Goal: Transaction & Acquisition: Purchase product/service

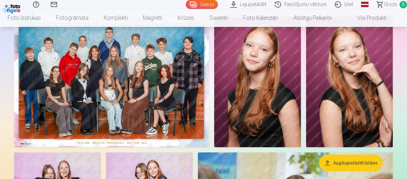
scroll to position [64, 0]
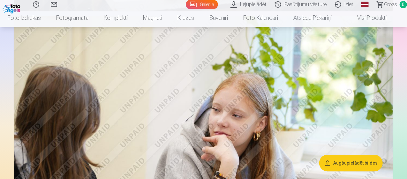
scroll to position [862, 0]
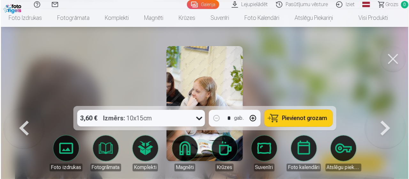
scroll to position [865, 0]
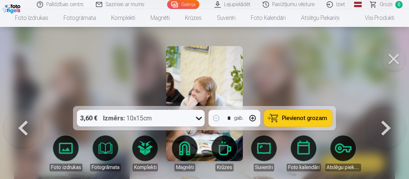
click at [394, 58] on button at bounding box center [394, 59] width 26 height 26
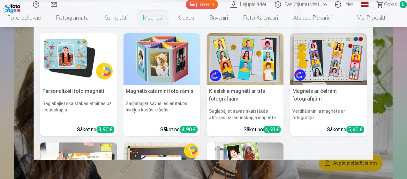
click at [68, 71] on img at bounding box center [78, 58] width 77 height 51
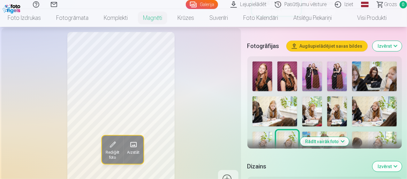
scroll to position [192, 0]
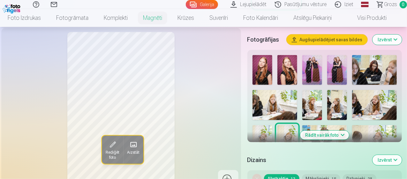
click at [329, 130] on button "Rādīt vairāk foto" at bounding box center [324, 134] width 49 height 9
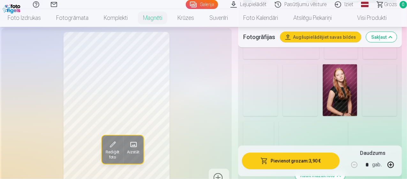
scroll to position [511, 0]
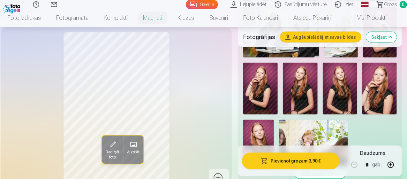
click at [311, 85] on img at bounding box center [300, 89] width 34 height 52
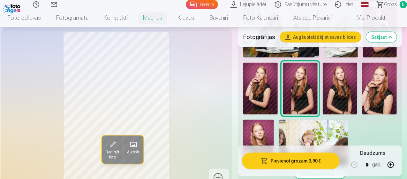
click at [342, 77] on img at bounding box center [340, 89] width 34 height 52
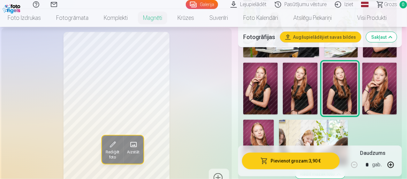
drag, startPoint x: 266, startPoint y: 120, endPoint x: 265, endPoint y: 116, distance: 4.2
click at [266, 119] on img at bounding box center [258, 142] width 31 height 46
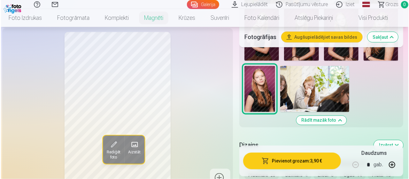
scroll to position [575, 0]
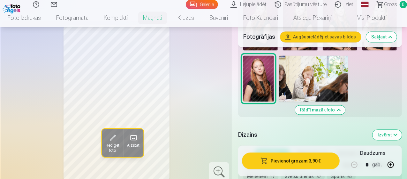
click at [288, 161] on button "Pievienot grozam : 3,90 €" at bounding box center [291, 160] width 98 height 17
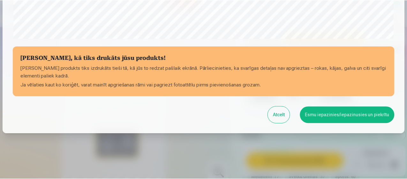
scroll to position [276, 0]
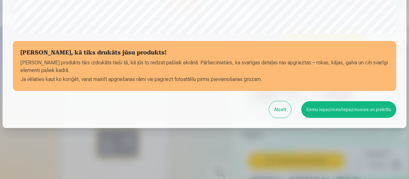
click at [280, 114] on button "Atcelt" at bounding box center [280, 109] width 22 height 17
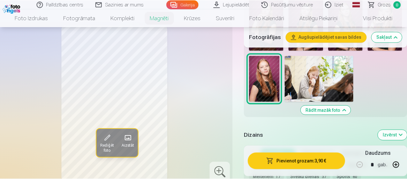
scroll to position [275, 0]
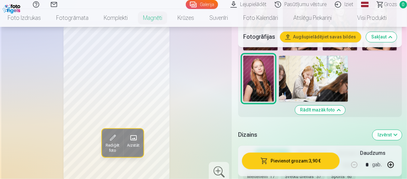
click at [394, 163] on button "button" at bounding box center [390, 164] width 15 height 15
type input "*"
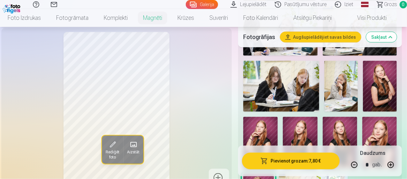
scroll to position [447, 0]
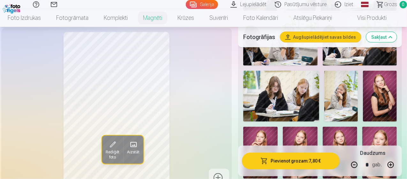
click at [395, 88] on img at bounding box center [380, 96] width 34 height 50
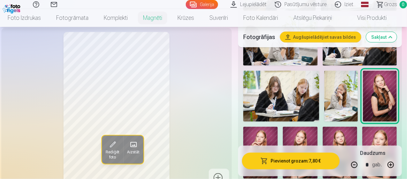
click at [354, 138] on img at bounding box center [340, 152] width 34 height 52
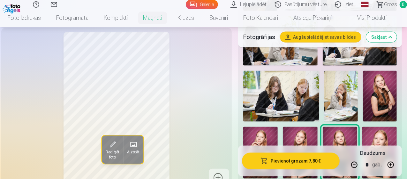
click at [316, 126] on img at bounding box center [300, 152] width 34 height 52
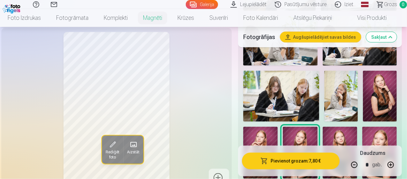
click at [110, 150] on button "Rediģēt foto" at bounding box center [112, 149] width 21 height 28
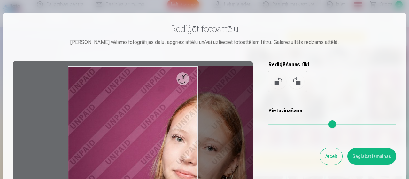
type input "*"
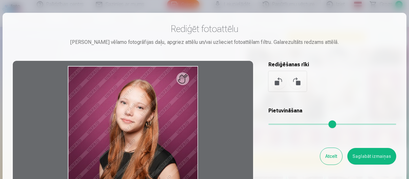
drag, startPoint x: 298, startPoint y: 125, endPoint x: 261, endPoint y: 132, distance: 37.8
click at [268, 125] on input "range" at bounding box center [332, 123] width 128 height 1
click at [330, 155] on button "Atcelt" at bounding box center [331, 156] width 22 height 17
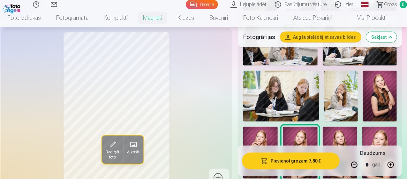
click at [394, 132] on img at bounding box center [380, 152] width 34 height 52
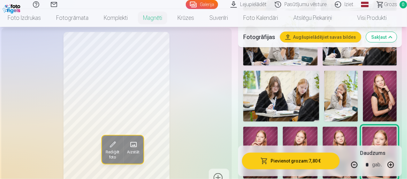
click at [268, 135] on img at bounding box center [260, 152] width 34 height 52
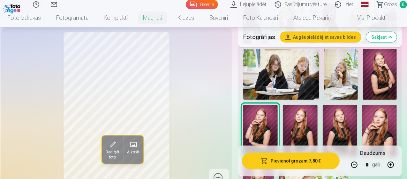
scroll to position [479, 0]
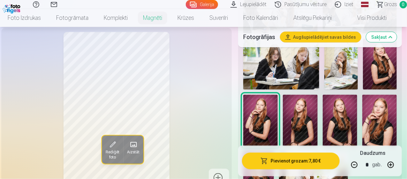
click at [303, 108] on img at bounding box center [300, 121] width 34 height 52
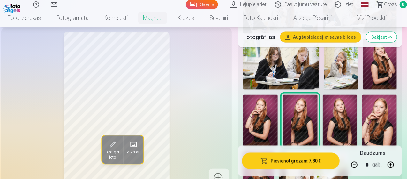
click at [305, 159] on button "Pievienot grozam : 7,80 €" at bounding box center [291, 160] width 98 height 17
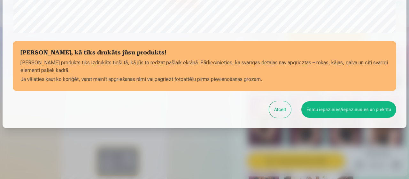
click at [318, 106] on button "Esmu iepazinies/iepazinusies un piekrītu" at bounding box center [348, 109] width 95 height 17
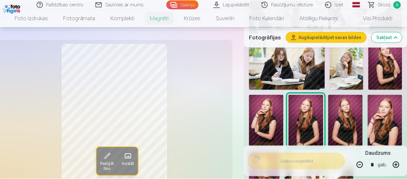
scroll to position [275, 0]
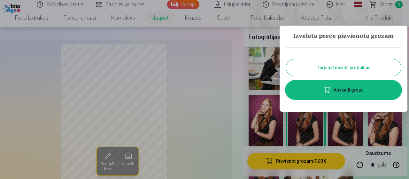
click at [236, 84] on div at bounding box center [204, 89] width 409 height 179
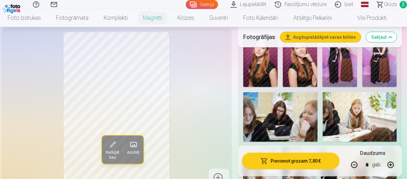
scroll to position [192, 0]
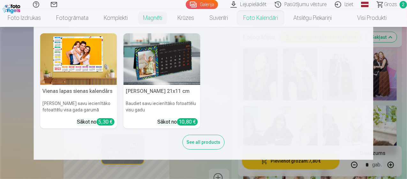
click at [252, 19] on link "Foto kalendāri" at bounding box center [261, 18] width 50 height 18
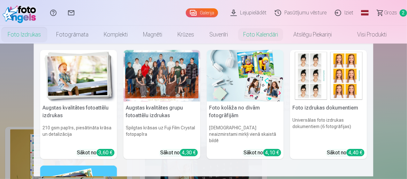
click at [80, 84] on img at bounding box center [78, 75] width 77 height 51
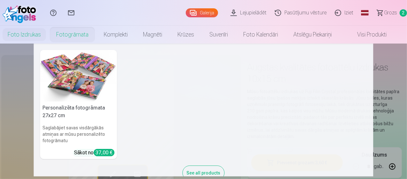
click at [82, 32] on link "Fotogrāmata" at bounding box center [73, 35] width 48 height 18
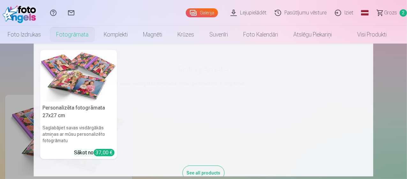
click at [74, 67] on img at bounding box center [78, 75] width 77 height 51
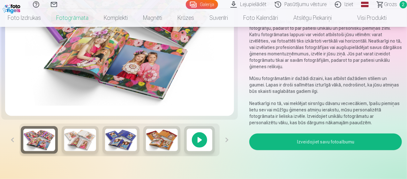
scroll to position [160, 0]
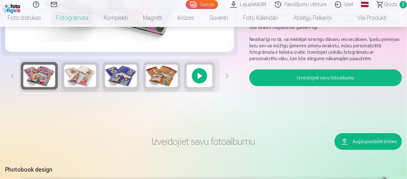
click at [160, 81] on img at bounding box center [162, 76] width 32 height 22
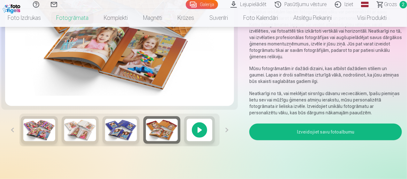
scroll to position [64, 0]
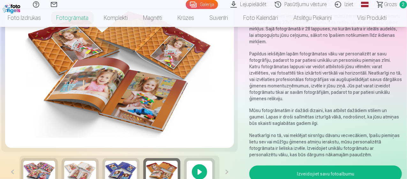
click at [112, 165] on img at bounding box center [121, 171] width 32 height 22
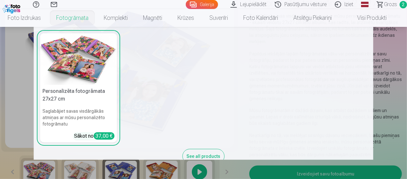
click at [22, 107] on nav "Personalizēta fotogrāmata 27x27 cm Saglabājiet savas visdārgākās atmiņas ar mūs…" at bounding box center [203, 93] width 407 height 133
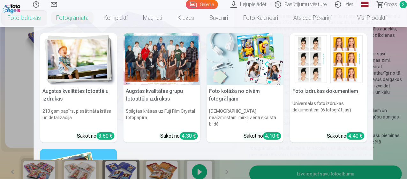
click at [151, 67] on div at bounding box center [162, 58] width 77 height 51
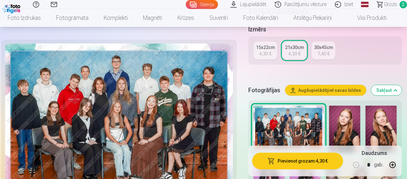
scroll to position [128, 0]
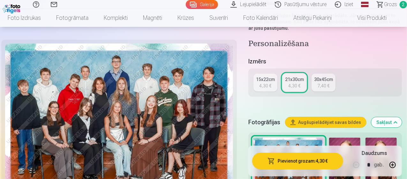
click at [301, 158] on button "Pievienot grozam : 4,30 €" at bounding box center [297, 160] width 91 height 17
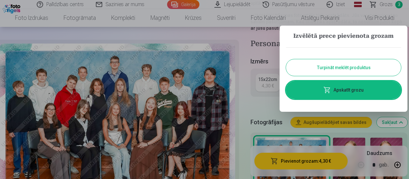
click at [363, 67] on button "Turpināt meklēt produktus" at bounding box center [343, 67] width 115 height 17
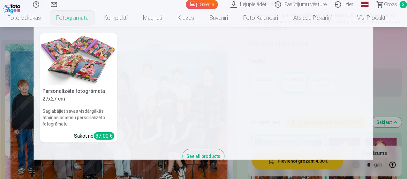
click at [74, 17] on link "Fotogrāmata" at bounding box center [73, 18] width 48 height 18
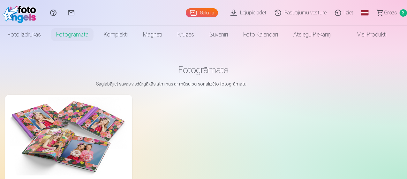
click at [56, 124] on img at bounding box center [68, 136] width 117 height 78
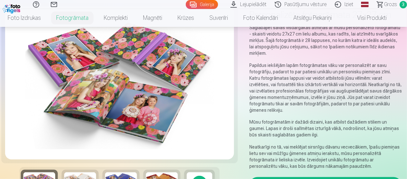
scroll to position [96, 0]
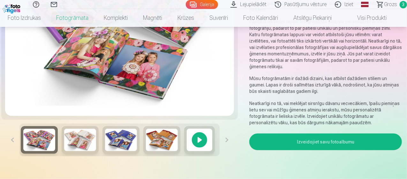
click at [81, 142] on img at bounding box center [80, 139] width 32 height 22
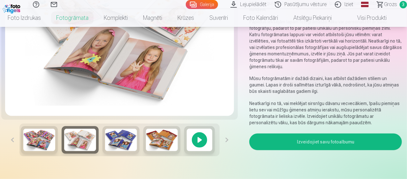
click at [123, 150] on img at bounding box center [121, 139] width 32 height 22
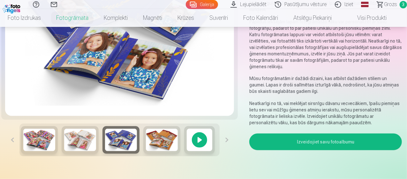
click at [229, 143] on button at bounding box center [227, 139] width 14 height 33
drag, startPoint x: 229, startPoint y: 143, endPoint x: 201, endPoint y: 149, distance: 28.3
click at [225, 145] on button at bounding box center [227, 139] width 14 height 33
click at [196, 150] on div at bounding box center [199, 139] width 31 height 27
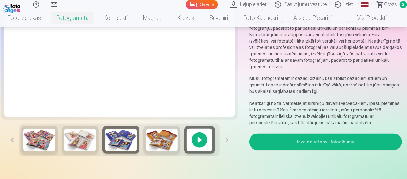
click at [81, 139] on img at bounding box center [80, 139] width 32 height 22
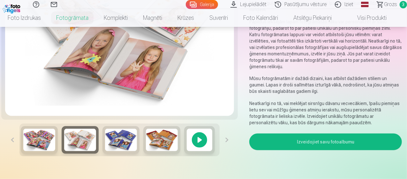
click at [122, 142] on img at bounding box center [121, 139] width 32 height 22
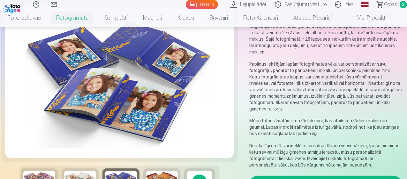
scroll to position [64, 0]
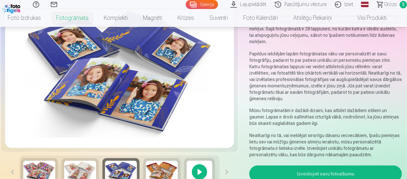
click at [321, 165] on button "Izveidojiet savu fotoalbumu" at bounding box center [325, 173] width 153 height 17
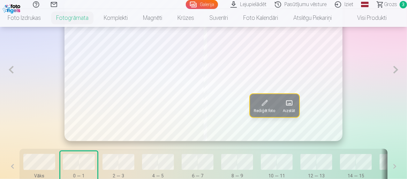
scroll to position [382, 0]
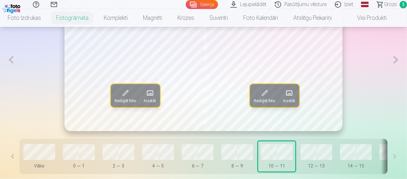
click at [301, 155] on button "12 — 13" at bounding box center [316, 156] width 37 height 30
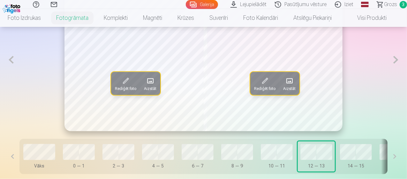
click at [399, 161] on button at bounding box center [395, 156] width 14 height 35
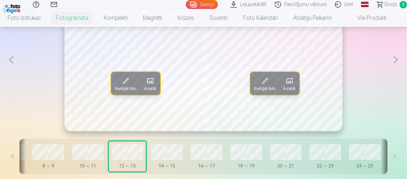
click at [399, 161] on button at bounding box center [395, 156] width 14 height 35
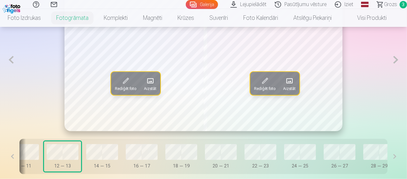
scroll to position [0, 255]
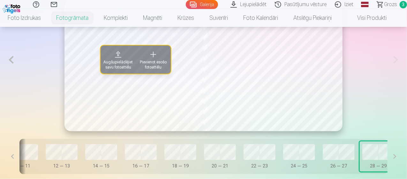
click at [289, 160] on div at bounding box center [299, 152] width 32 height 16
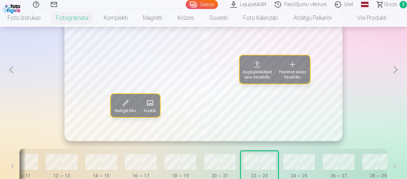
scroll to position [382, 0]
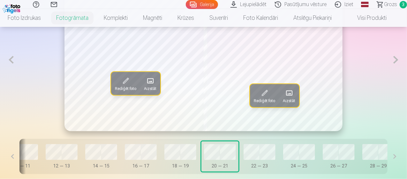
click at [121, 86] on span at bounding box center [126, 81] width 10 height 10
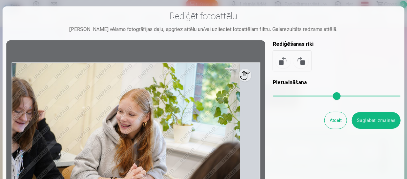
scroll to position [0, 254]
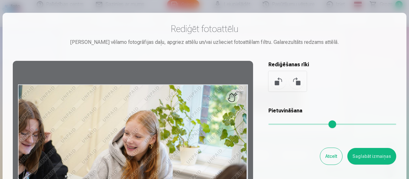
click at [331, 153] on button "Atcelt" at bounding box center [331, 156] width 22 height 17
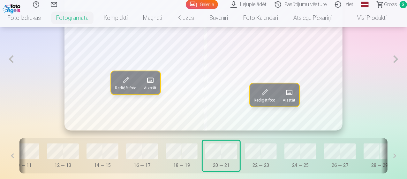
click at [148, 90] on span "Aizstāt" at bounding box center [150, 87] width 12 height 5
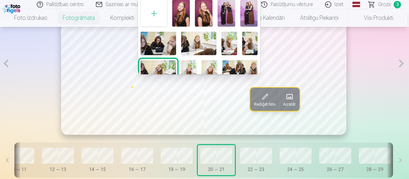
click at [197, 114] on div at bounding box center [204, 89] width 409 height 179
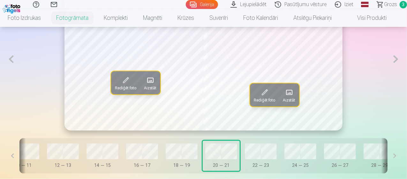
click at [8, 162] on button at bounding box center [12, 155] width 14 height 35
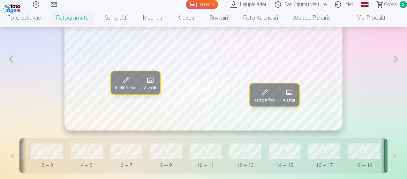
scroll to position [0, 64]
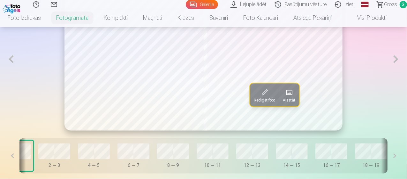
click at [6, 159] on button at bounding box center [12, 155] width 14 height 35
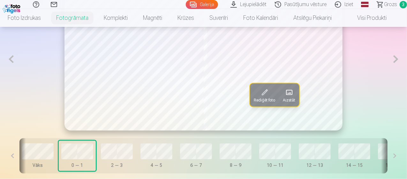
scroll to position [0, 0]
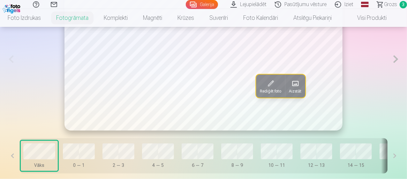
click at [290, 88] on span at bounding box center [295, 83] width 10 height 10
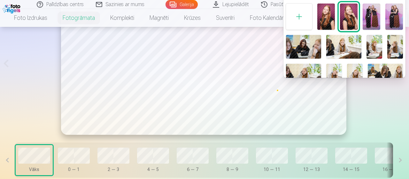
click at [330, 26] on img at bounding box center [326, 17] width 18 height 26
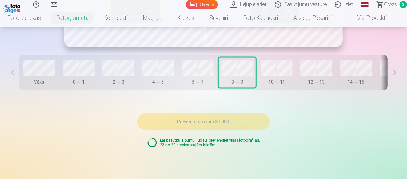
scroll to position [478, 0]
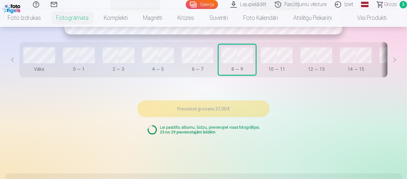
click at [263, 72] on div "10 — 11" at bounding box center [277, 69] width 32 height 6
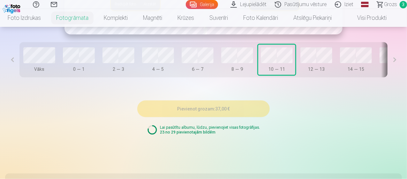
click at [399, 64] on button at bounding box center [395, 59] width 14 height 35
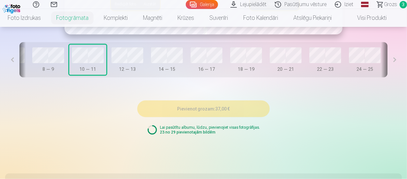
click at [399, 64] on button at bounding box center [395, 59] width 14 height 35
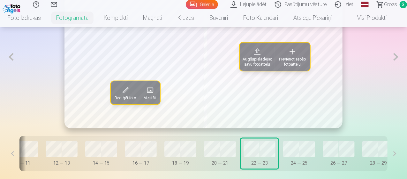
scroll to position [383, 0]
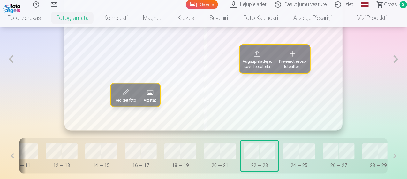
click at [293, 68] on span "Pievienot esošo fotoattēlu" at bounding box center [292, 64] width 27 height 10
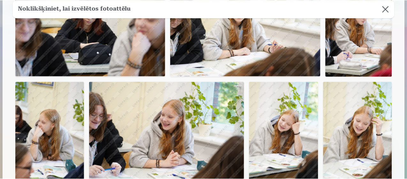
scroll to position [224, 0]
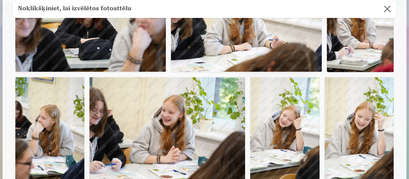
click at [280, 119] on img at bounding box center [284, 129] width 69 height 104
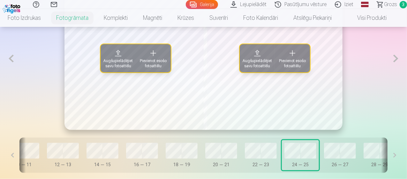
click at [143, 59] on button "Pievienot esošo fotoattēlu" at bounding box center [153, 58] width 35 height 28
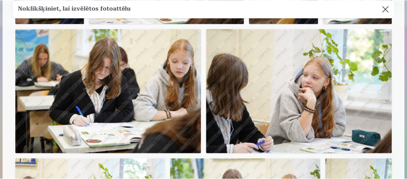
scroll to position [383, 0]
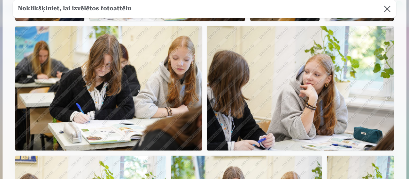
click at [247, 115] on img at bounding box center [300, 88] width 187 height 124
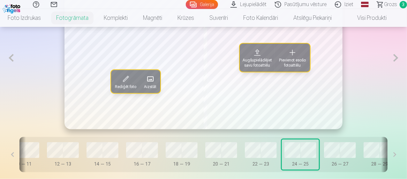
click at [294, 60] on span "Pievienot esošo fotoattēlu" at bounding box center [292, 62] width 27 height 10
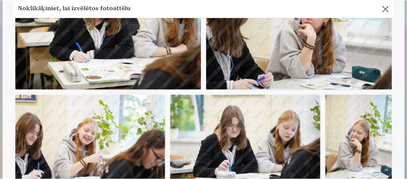
scroll to position [447, 0]
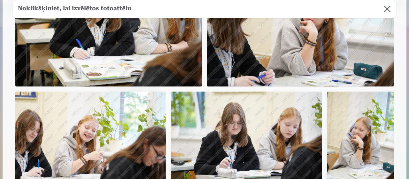
click at [140, 129] on img at bounding box center [90, 141] width 150 height 100
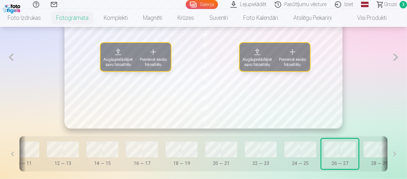
click at [149, 54] on span at bounding box center [154, 52] width 10 height 10
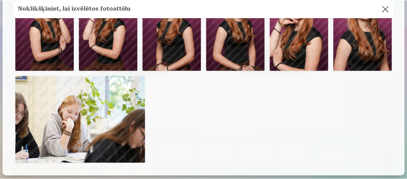
scroll to position [671, 0]
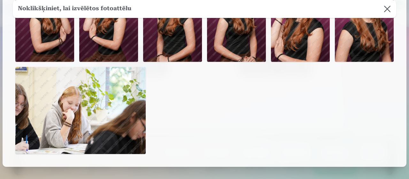
click at [128, 110] on img at bounding box center [80, 110] width 130 height 87
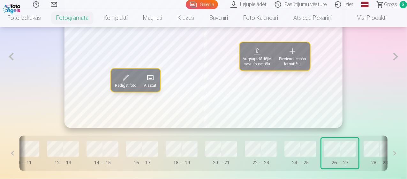
click at [291, 58] on span "Pievienot esošo fotoattēlu" at bounding box center [292, 61] width 27 height 10
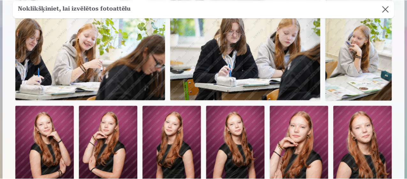
scroll to position [543, 0]
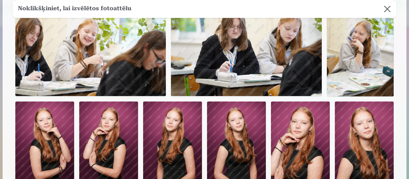
click at [336, 66] on img at bounding box center [360, 46] width 67 height 100
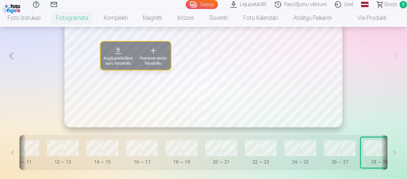
click at [150, 59] on span "Pievienot esošo fotoattēlu" at bounding box center [153, 61] width 27 height 10
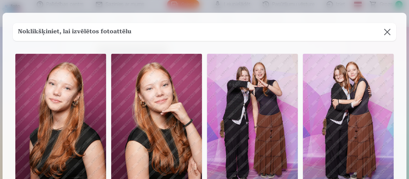
click at [139, 107] on img at bounding box center [156, 122] width 91 height 136
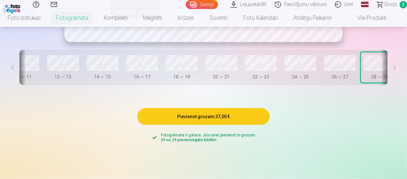
scroll to position [482, 0]
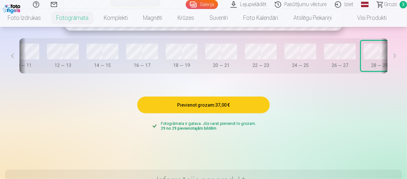
click at [243, 110] on button "Pievienot grozam : 37,00 €" at bounding box center [203, 104] width 132 height 17
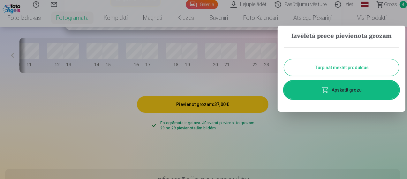
scroll to position [483, 0]
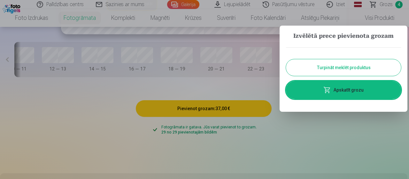
drag, startPoint x: 268, startPoint y: 74, endPoint x: 266, endPoint y: 71, distance: 3.4
click at [268, 74] on div at bounding box center [204, 89] width 409 height 179
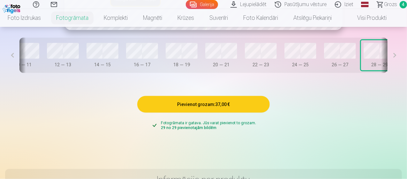
click at [387, 7] on span "Grozs" at bounding box center [390, 5] width 13 height 8
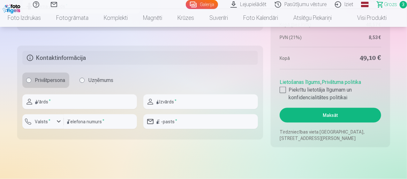
scroll to position [447, 0]
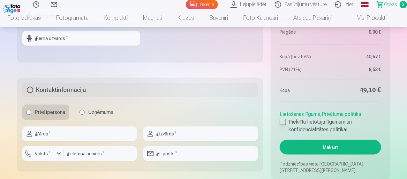
click at [283, 121] on div at bounding box center [283, 122] width 6 height 6
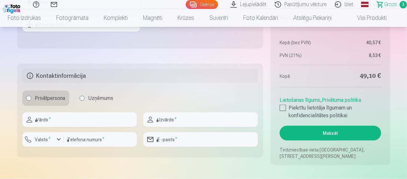
scroll to position [479, 0]
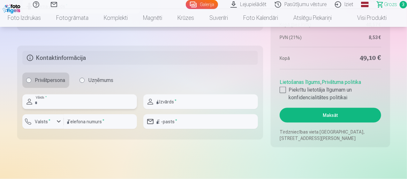
click at [72, 99] on input "text" at bounding box center [79, 101] width 115 height 15
type input "****"
type input "*******"
click at [105, 127] on input "number" at bounding box center [100, 121] width 73 height 15
type input "********"
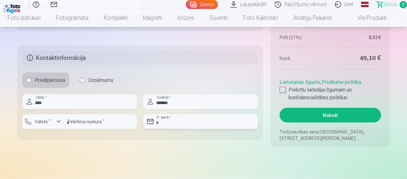
click at [191, 124] on input "email" at bounding box center [200, 121] width 115 height 15
type input "**********"
click at [334, 121] on button "Maksāt" at bounding box center [330, 115] width 101 height 15
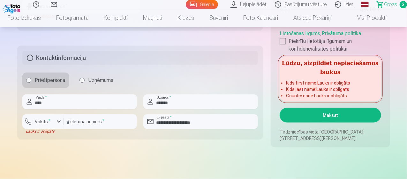
scroll to position [383, 0]
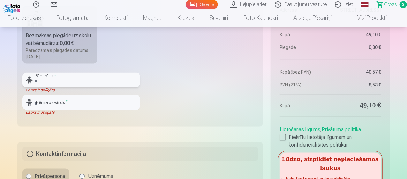
click at [98, 76] on input "text" at bounding box center [81, 80] width 118 height 15
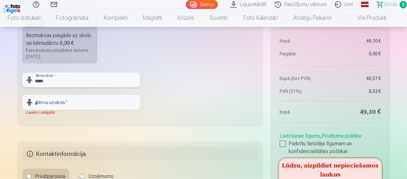
type input "*****"
click at [106, 104] on input "text" at bounding box center [81, 102] width 118 height 15
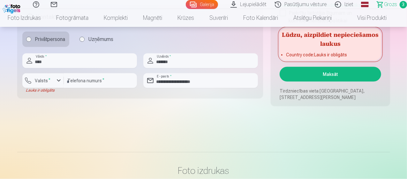
scroll to position [543, 0]
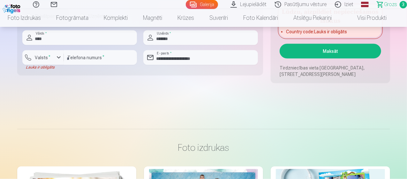
type input "*******"
click at [342, 55] on button "Maksāt" at bounding box center [330, 51] width 101 height 15
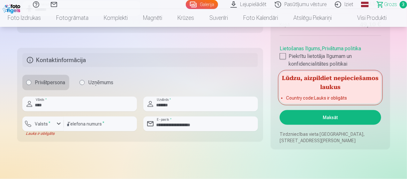
scroll to position [479, 0]
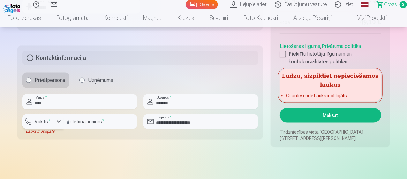
drag, startPoint x: 34, startPoint y: 119, endPoint x: 37, endPoint y: 118, distance: 3.3
click at [34, 119] on label "Valsts *" at bounding box center [43, 121] width 21 height 6
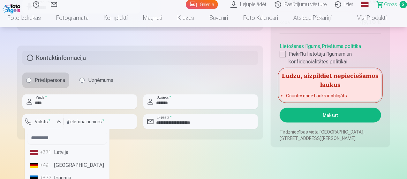
drag, startPoint x: 57, startPoint y: 152, endPoint x: 60, endPoint y: 147, distance: 5.9
click at [57, 152] on li "+371 Latvija" at bounding box center [67, 152] width 80 height 13
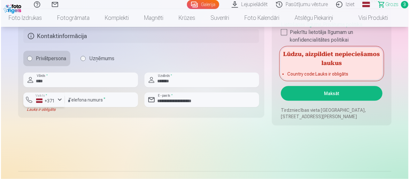
scroll to position [543, 0]
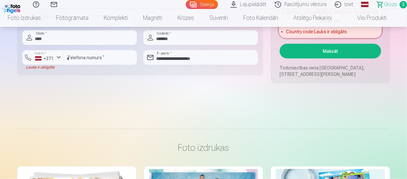
click at [323, 54] on button "Maksāt" at bounding box center [330, 51] width 101 height 15
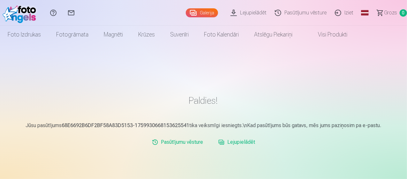
drag, startPoint x: 342, startPoint y: 11, endPoint x: 312, endPoint y: 7, distance: 30.4
click at [342, 11] on link "Iziet" at bounding box center [345, 13] width 27 height 26
